Goal: Information Seeking & Learning: Understand process/instructions

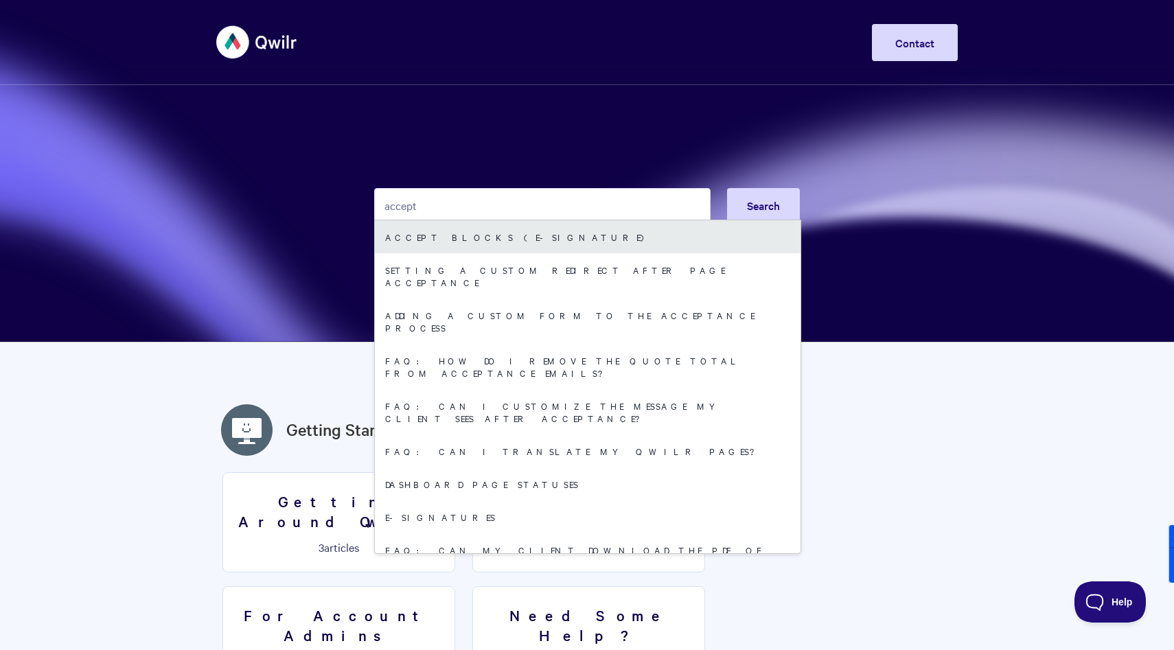
type input "accept"
click at [459, 238] on link "Accept Blocks (E-Signature)" at bounding box center [588, 236] width 426 height 33
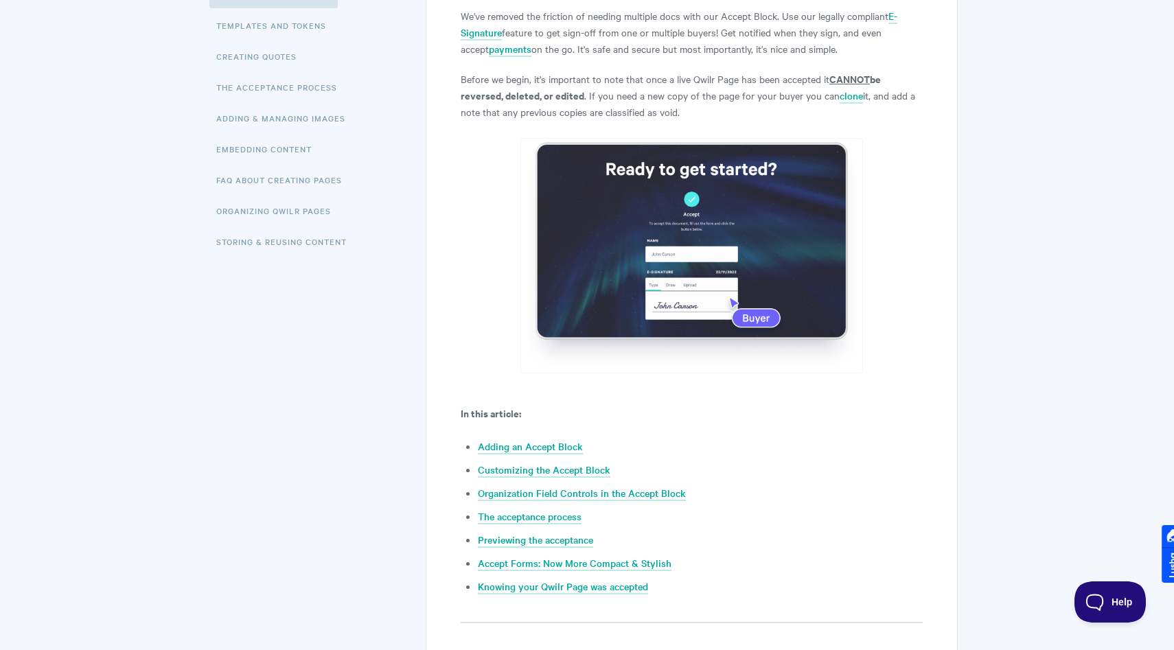
scroll to position [295, 0]
click at [518, 444] on link "Adding an Accept Block" at bounding box center [530, 446] width 105 height 15
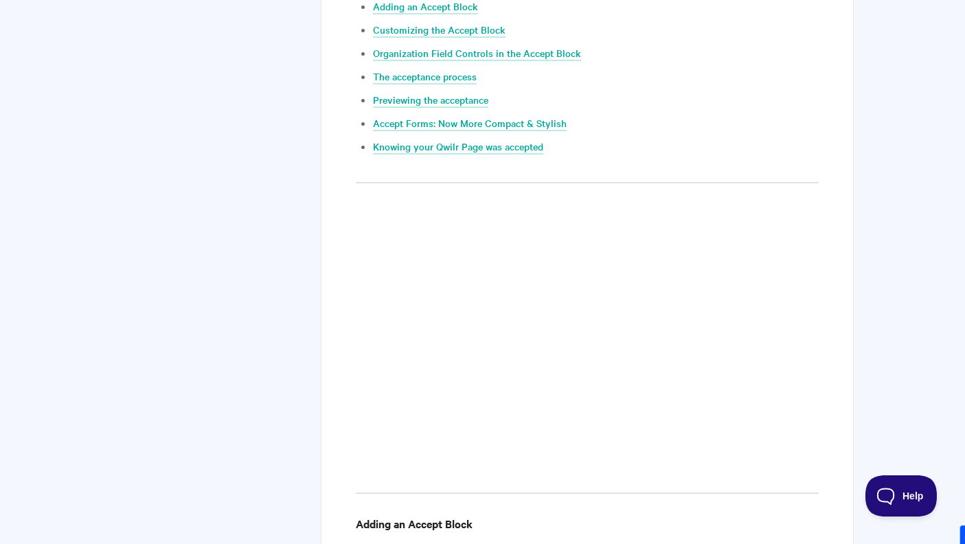
scroll to position [601, 0]
